Goal: Ask a question

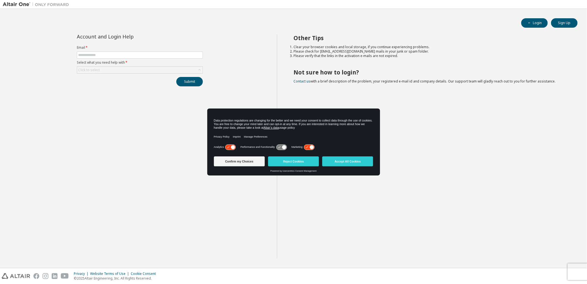
click at [113, 119] on div "Account and Login Help Email * Select what you need help with * Click to select…" at bounding box center [140, 146] width 274 height 224
click at [530, 25] on button "Login" at bounding box center [534, 22] width 27 height 9
click at [161, 156] on div "Account and Login Help Email * Select what you need help with * Click to select…" at bounding box center [140, 146] width 274 height 224
